Goal: Task Accomplishment & Management: Manage account settings

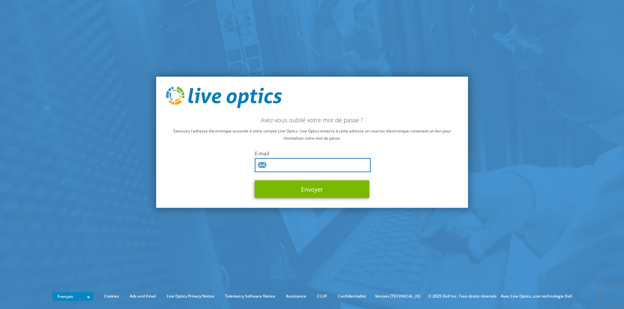
click at [290, 168] on input "text" at bounding box center [313, 165] width 116 height 14
type input "rneffaa@fr.scc.com"
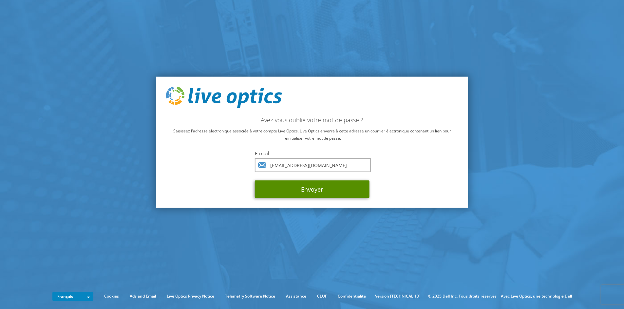
click at [292, 191] on button "Envoyer" at bounding box center [312, 189] width 115 height 18
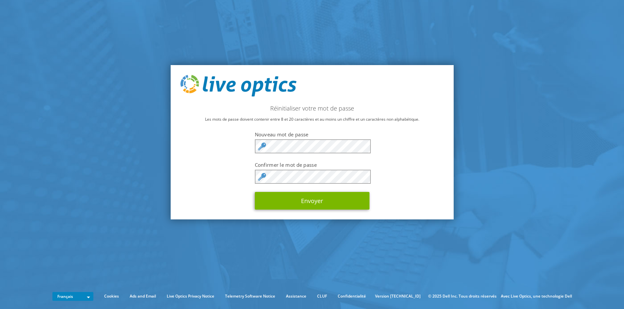
click at [305, 132] on label "Nouveau mot de passe" at bounding box center [312, 134] width 115 height 7
click at [239, 147] on div "Réinitialiser votre mot de passe Les mots de passe doivent contenir entre 8 et …" at bounding box center [312, 142] width 283 height 155
click at [255, 192] on button "Envoyer" at bounding box center [312, 201] width 115 height 18
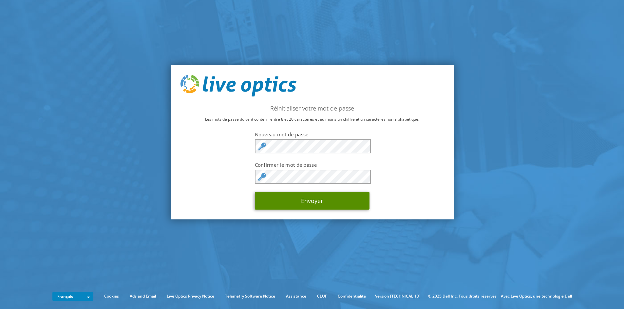
click at [284, 205] on button "Envoyer" at bounding box center [312, 201] width 115 height 18
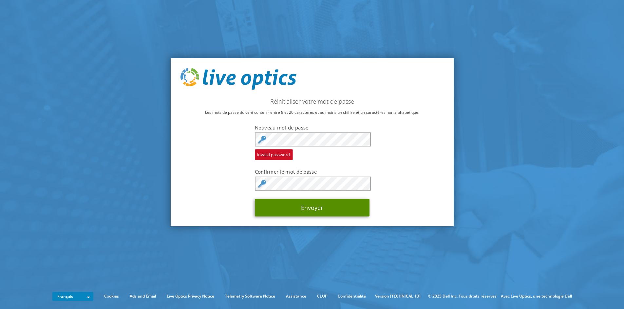
click at [272, 207] on button "Envoyer" at bounding box center [312, 208] width 115 height 18
click at [273, 205] on button "Envoyer" at bounding box center [312, 208] width 115 height 18
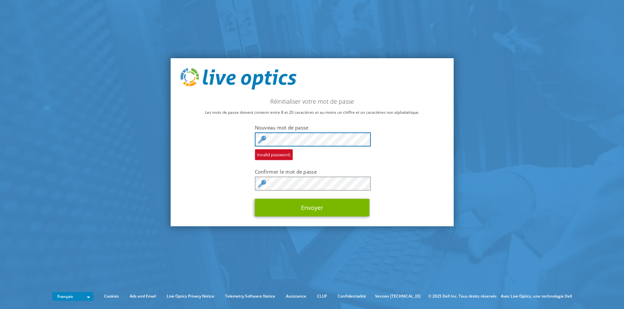
click at [197, 141] on div "Réinitialiser votre mot de passe Les mots de passe doivent contenir entre 8 et …" at bounding box center [312, 142] width 283 height 168
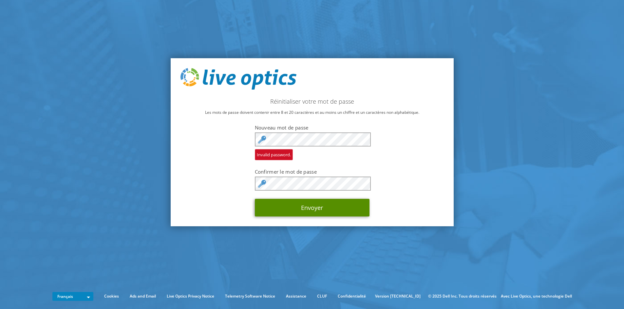
click at [306, 208] on button "Envoyer" at bounding box center [312, 208] width 115 height 18
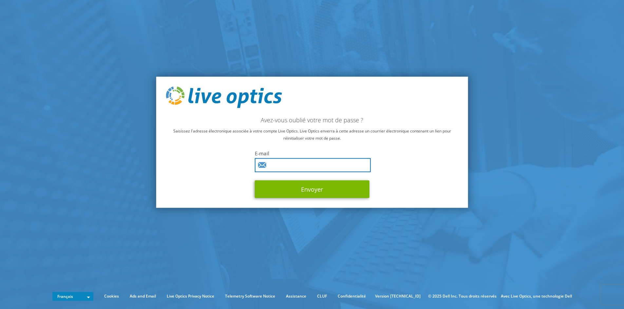
click at [295, 168] on input "text" at bounding box center [313, 165] width 116 height 14
type input "rneffaa@fr.scc.com"
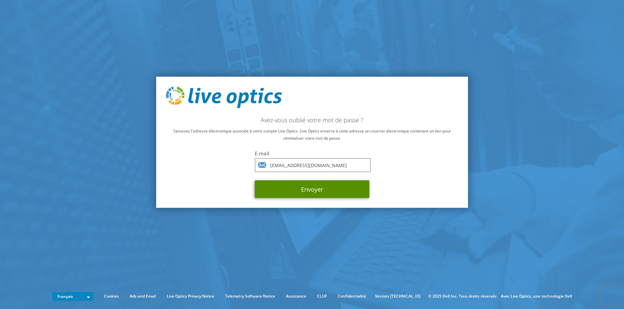
click at [343, 188] on button "Envoyer" at bounding box center [312, 189] width 115 height 18
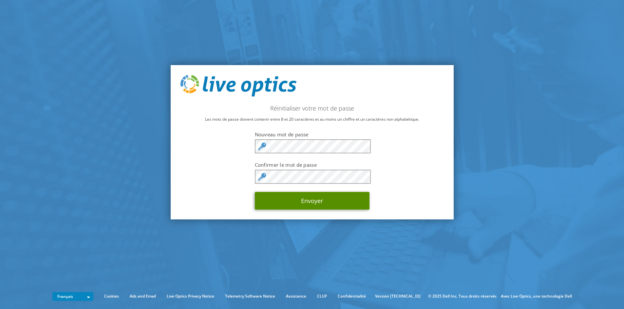
click at [282, 200] on button "Envoyer" at bounding box center [312, 201] width 115 height 18
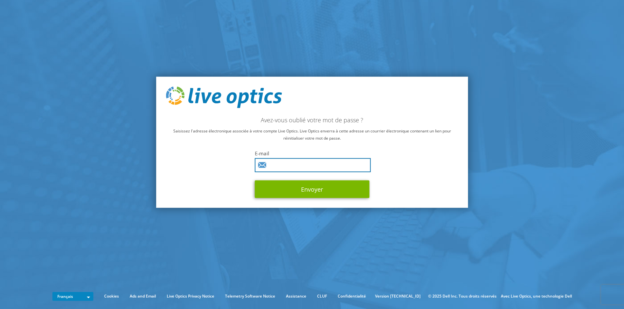
click at [277, 159] on input "text" at bounding box center [313, 165] width 116 height 14
type input "[EMAIL_ADDRESS][DOMAIN_NAME]"
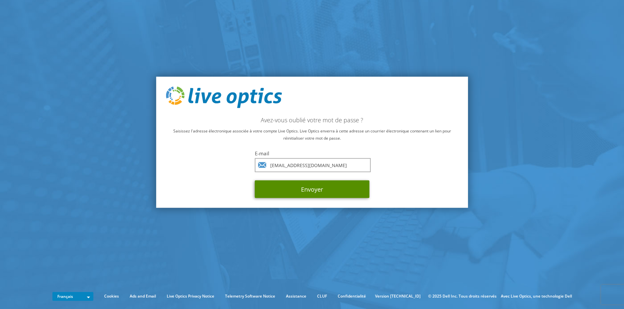
click at [329, 190] on button "Envoyer" at bounding box center [312, 189] width 115 height 18
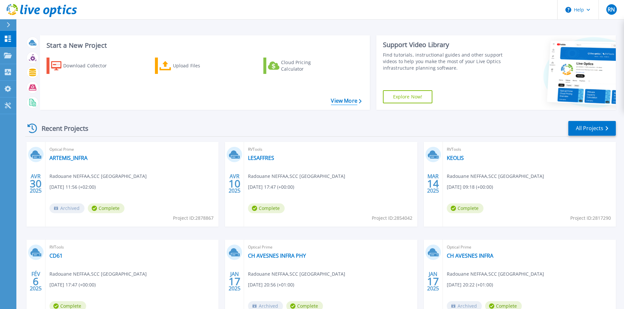
click at [343, 103] on link "View More" at bounding box center [346, 101] width 30 height 6
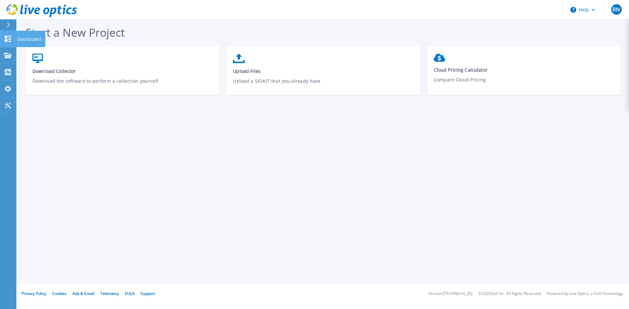
click at [11, 38] on icon at bounding box center [8, 39] width 6 height 6
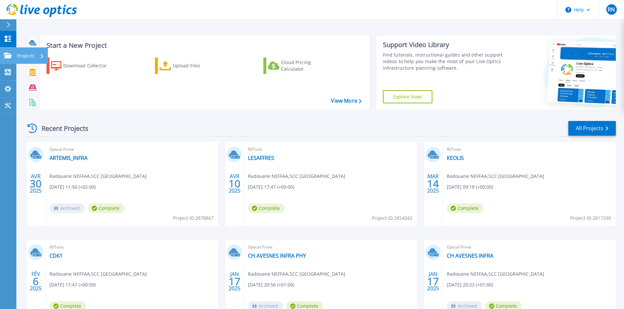
click at [8, 57] on icon at bounding box center [8, 56] width 8 height 6
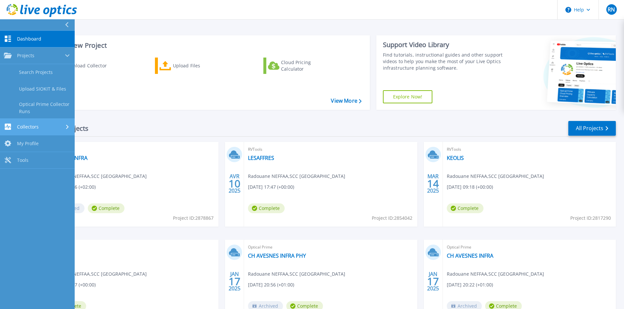
click at [26, 128] on span "Collectors" at bounding box center [28, 127] width 22 height 6
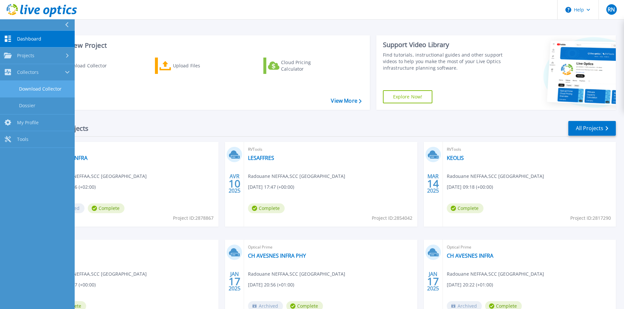
click at [44, 89] on link "Download Collector" at bounding box center [37, 89] width 75 height 17
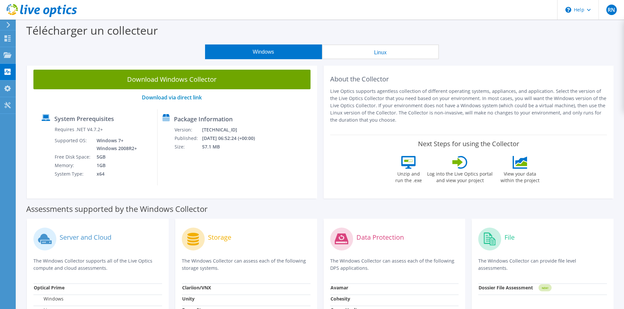
click at [376, 54] on button "Linux" at bounding box center [380, 52] width 117 height 15
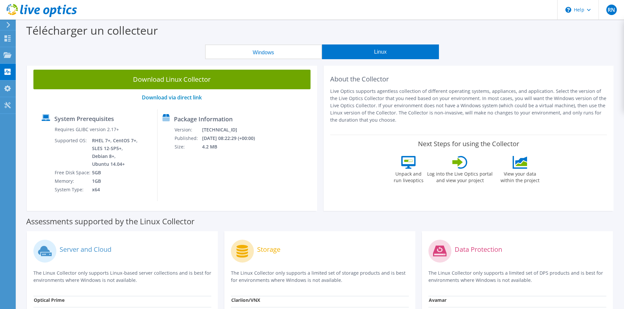
click at [294, 51] on button "Windows" at bounding box center [263, 52] width 117 height 15
